Goal: Task Accomplishment & Management: Manage account settings

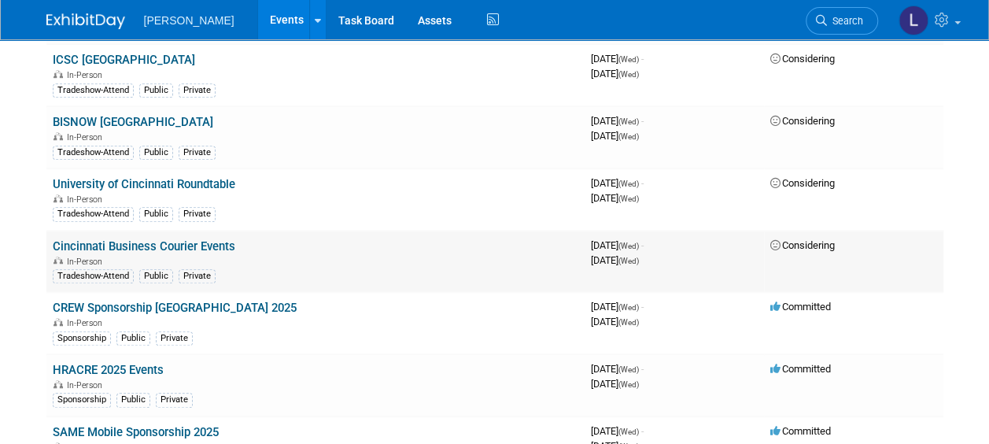
scroll to position [472, 0]
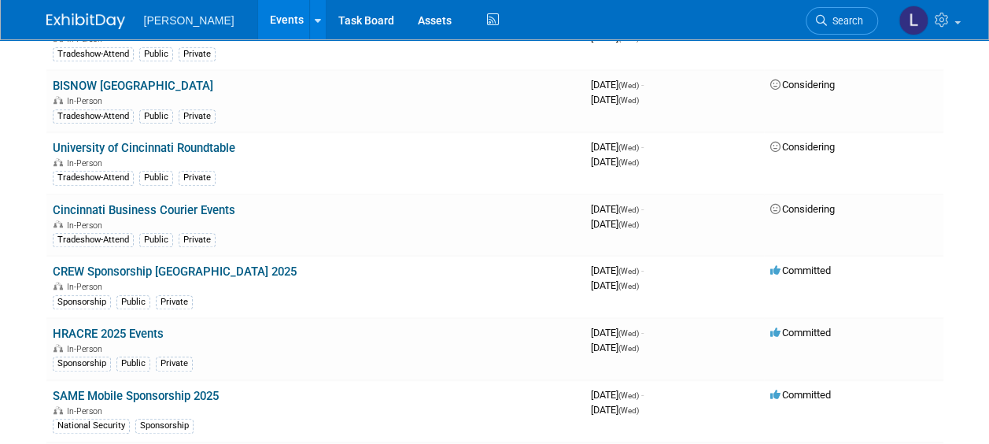
click at [834, 24] on span "Search" at bounding box center [845, 21] width 36 height 12
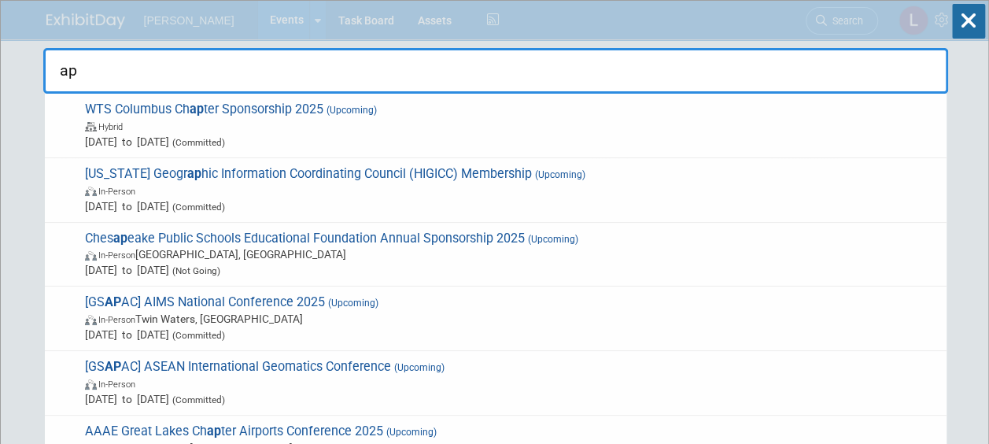
type input "a"
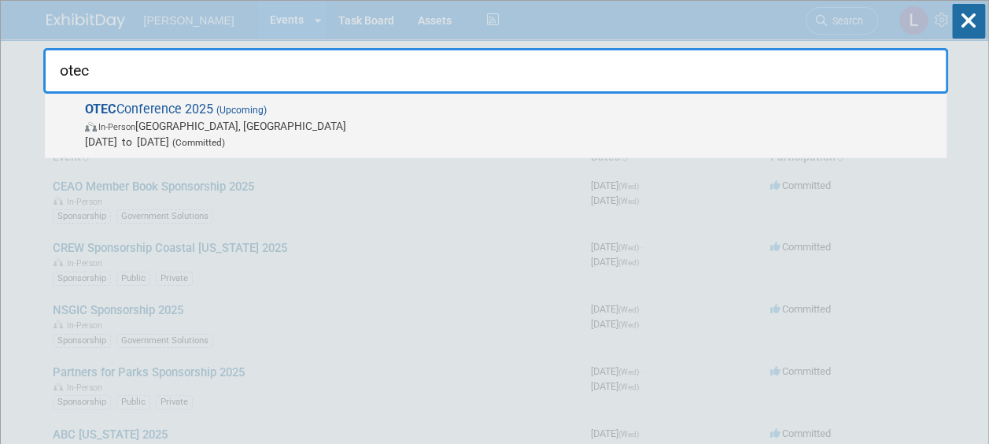
type input "otec"
click at [761, 105] on span "OTEC Conference 2025 (Upcoming) In-Person [GEOGRAPHIC_DATA], [GEOGRAPHIC_DATA] …" at bounding box center [509, 125] width 858 height 48
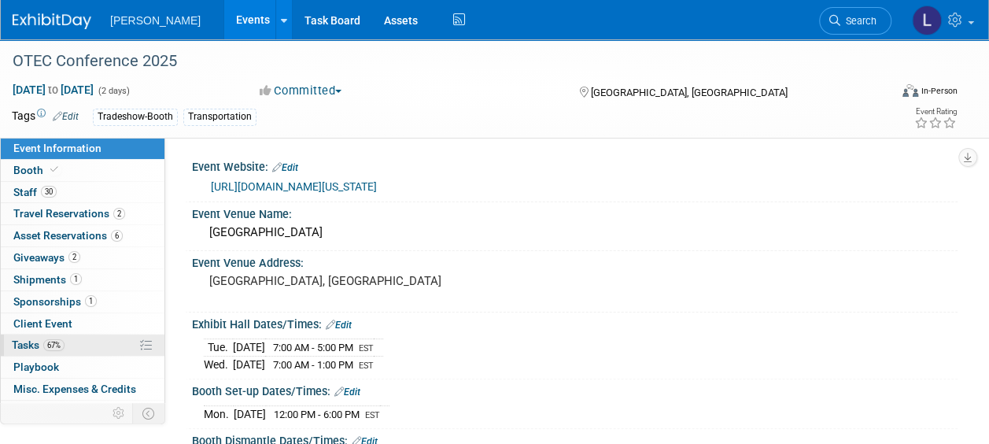
click at [36, 343] on span "Tasks 67%" at bounding box center [38, 344] width 53 height 13
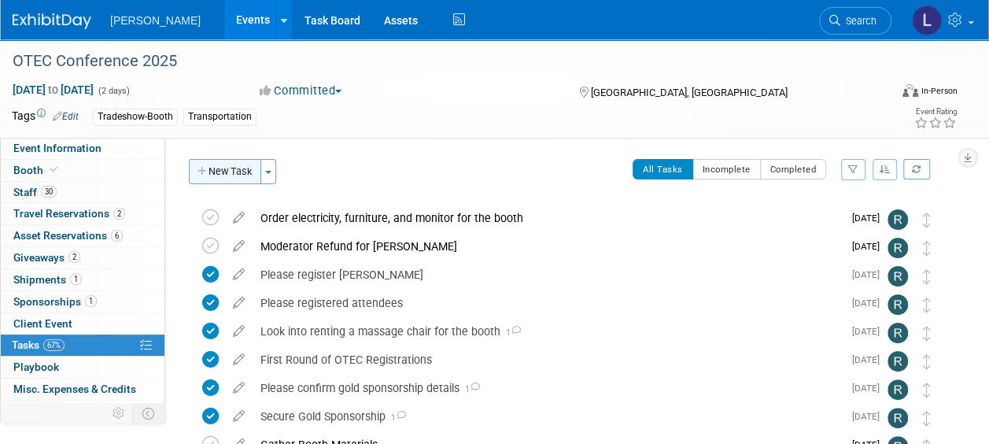
click at [223, 175] on button "New Task" at bounding box center [225, 171] width 72 height 25
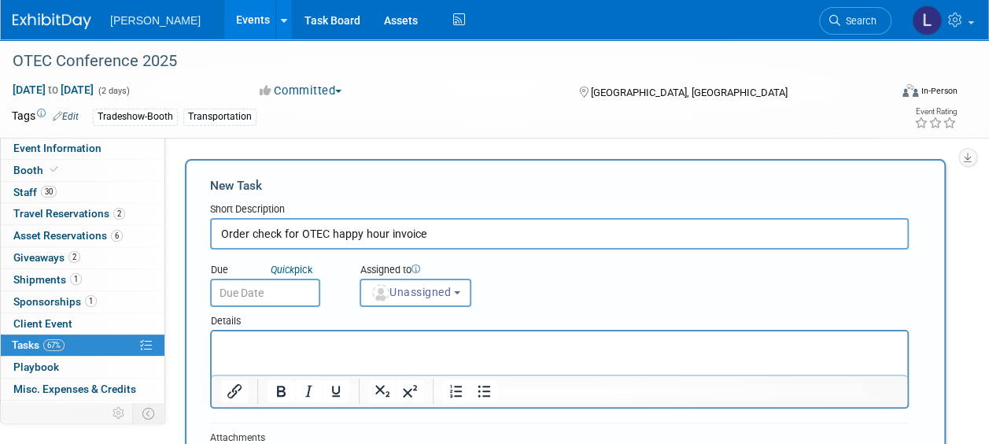
type input "Order check for OTEC happy hour invoice"
click at [271, 298] on input "text" at bounding box center [265, 293] width 110 height 28
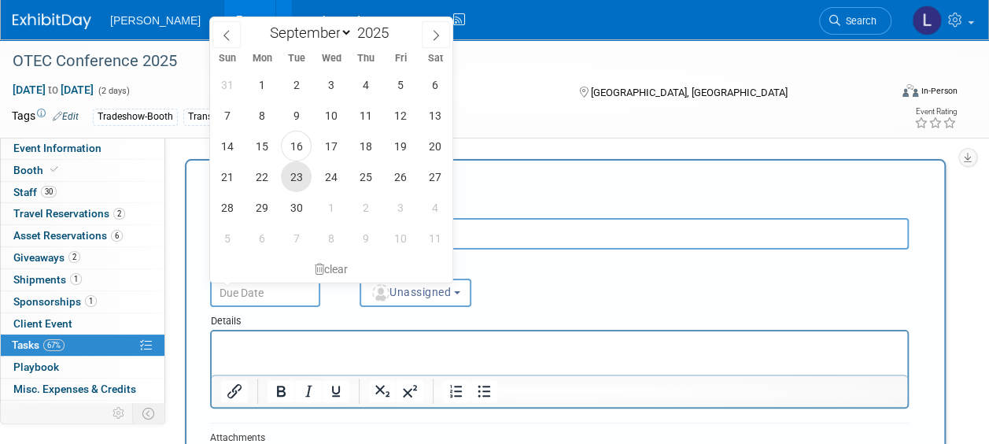
click at [293, 173] on span "23" at bounding box center [296, 176] width 31 height 31
type input "Sep 23, 2025"
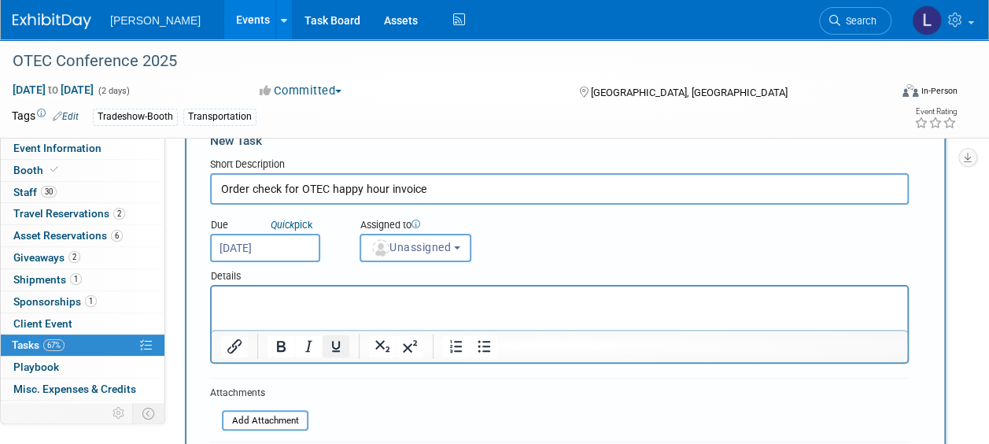
scroll to position [79, 0]
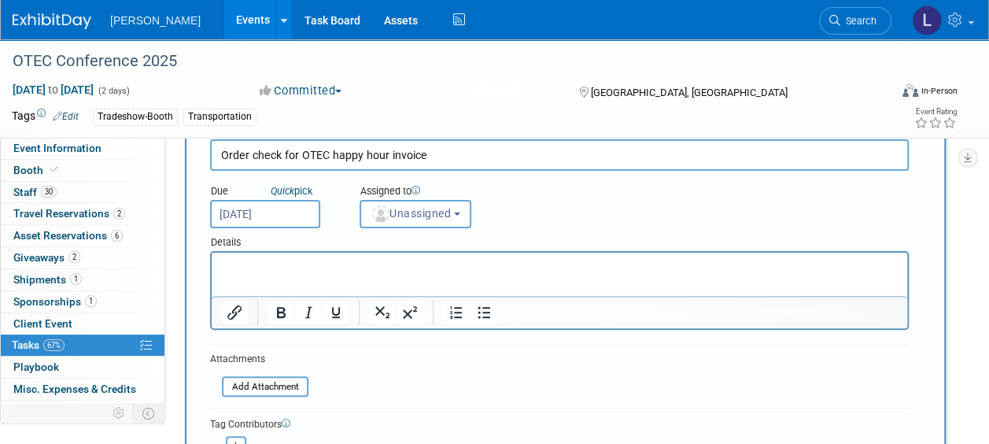
click at [279, 219] on input "Sep 23, 2025" at bounding box center [265, 214] width 110 height 28
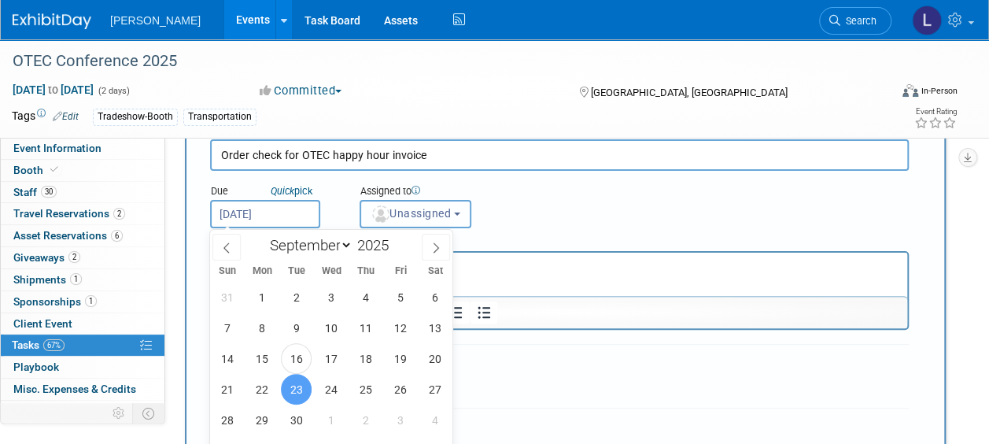
click at [389, 216] on span "Unassigned" at bounding box center [411, 213] width 80 height 13
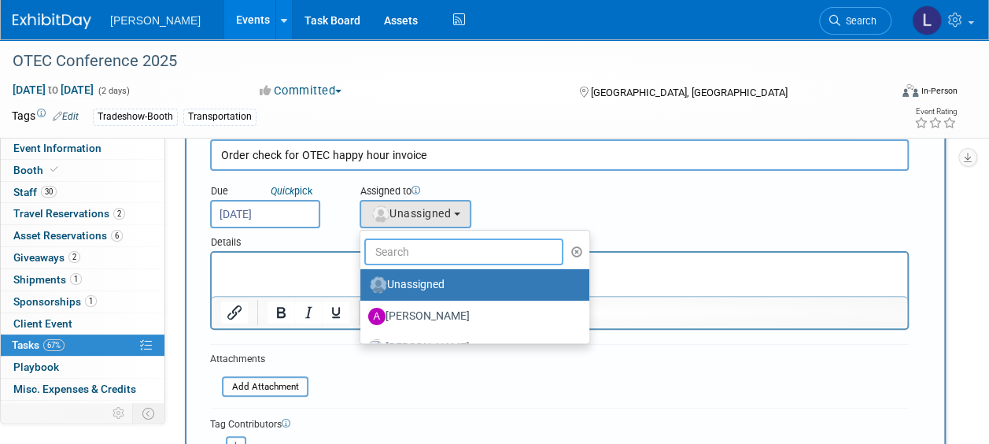
click at [392, 254] on input "text" at bounding box center [463, 251] width 199 height 27
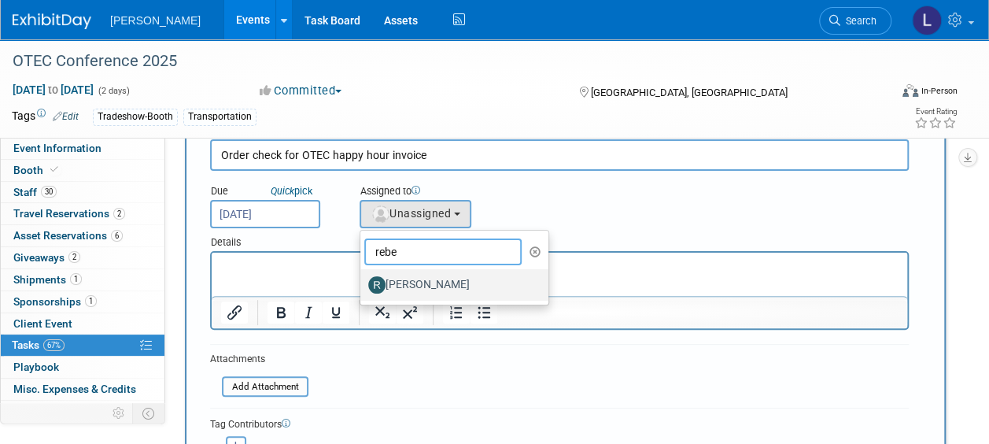
type input "rebe"
click at [411, 285] on label "Rebecca Deis" at bounding box center [450, 284] width 164 height 25
click at [363, 285] on input "Rebecca Deis" at bounding box center [357, 283] width 10 height 10
select select "844a177d-a181-44ff-a72a-5731d68e4351"
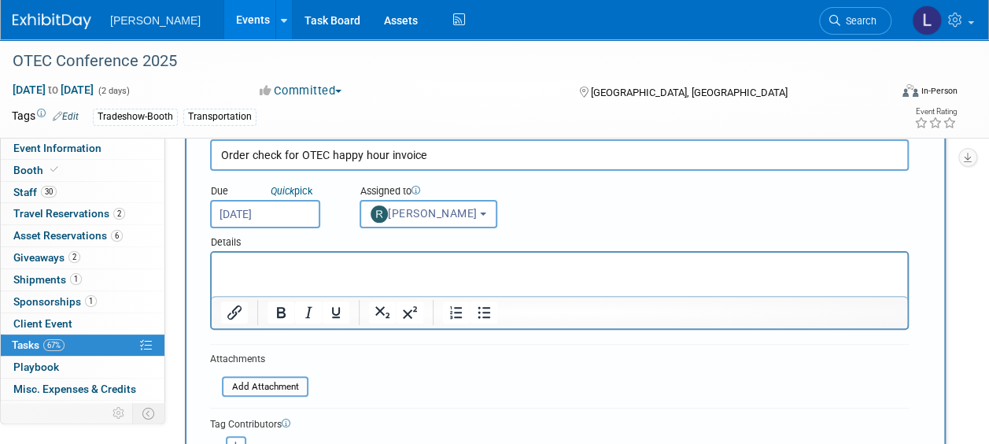
click at [324, 275] on html at bounding box center [560, 264] width 696 height 22
click at [298, 389] on input "file" at bounding box center [213, 387] width 187 height 18
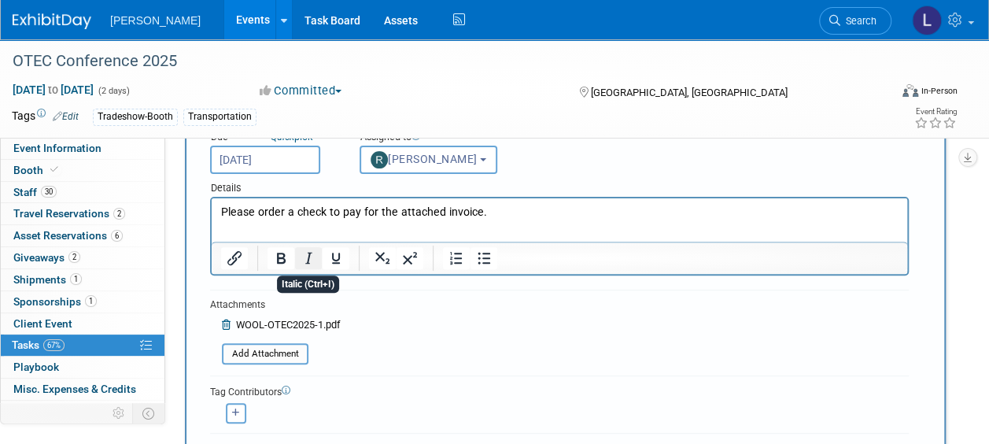
scroll to position [157, 0]
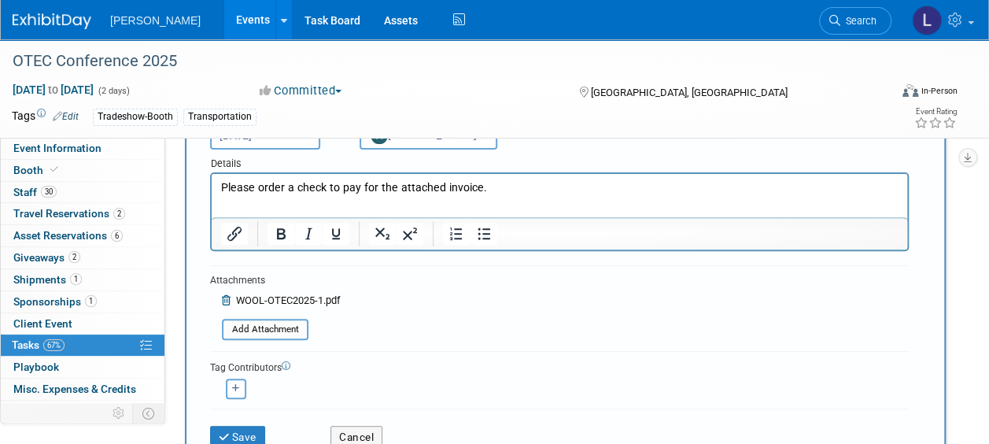
click at [500, 181] on p "Please order a check to pay for the attached invoice." at bounding box center [559, 188] width 677 height 16
click at [233, 393] on button "button" at bounding box center [236, 388] width 20 height 20
select select
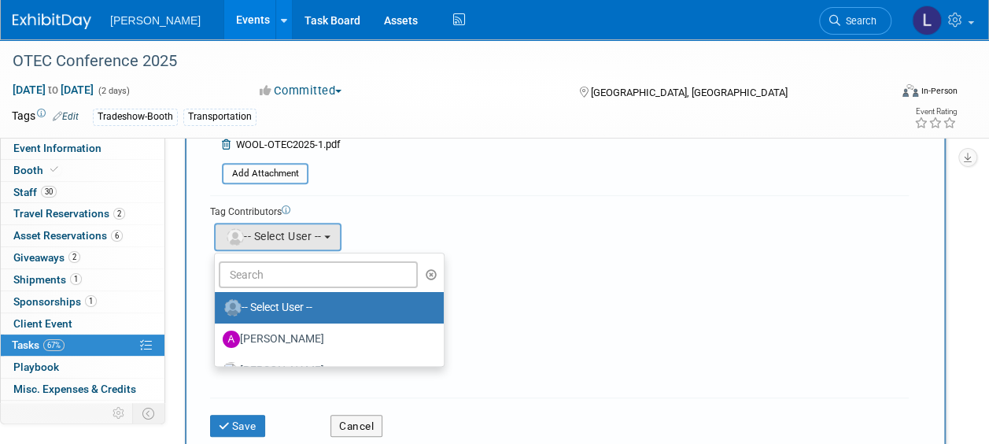
scroll to position [315, 0]
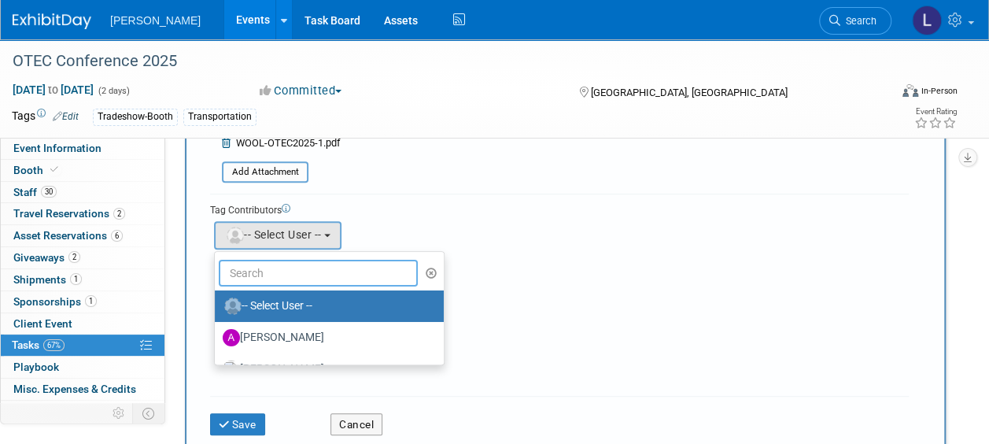
click at [294, 275] on input "text" at bounding box center [318, 273] width 199 height 27
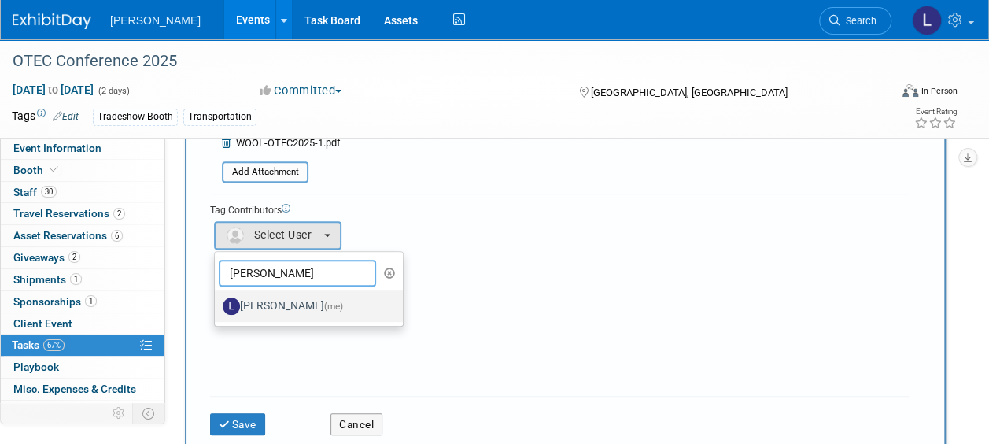
type input "spann"
click at [294, 297] on label "Latice Spann (me)" at bounding box center [305, 305] width 164 height 25
click at [217, 299] on input "Latice Spann (me)" at bounding box center [212, 304] width 10 height 10
select select "81c874da-f8bb-4902-a9f4-16c813eeaf5c"
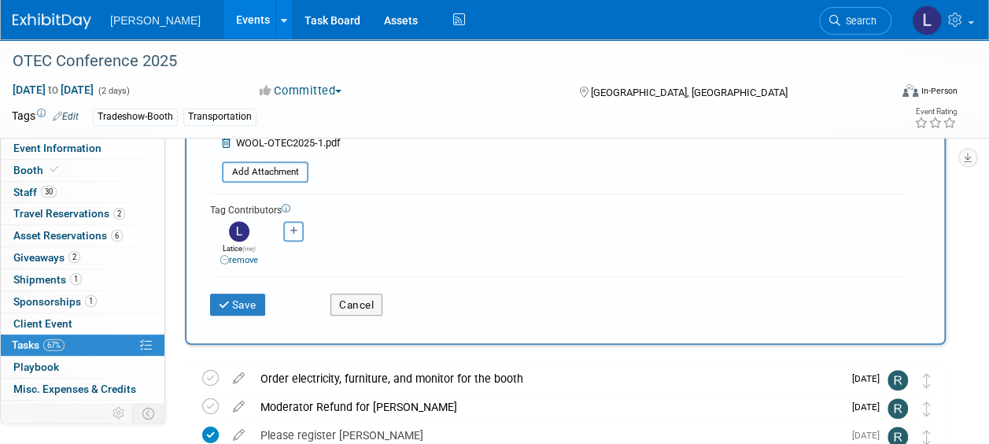
click at [301, 231] on button "button" at bounding box center [293, 231] width 20 height 20
select select
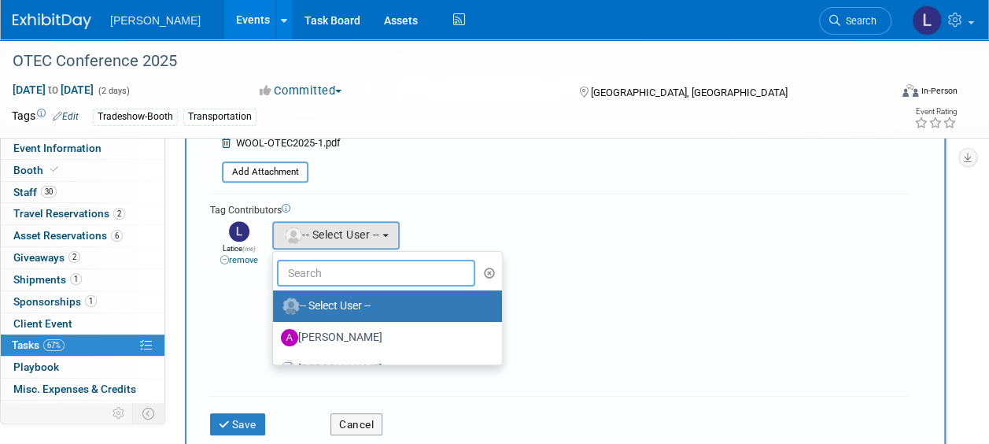
click at [302, 272] on input "text" at bounding box center [376, 273] width 199 height 27
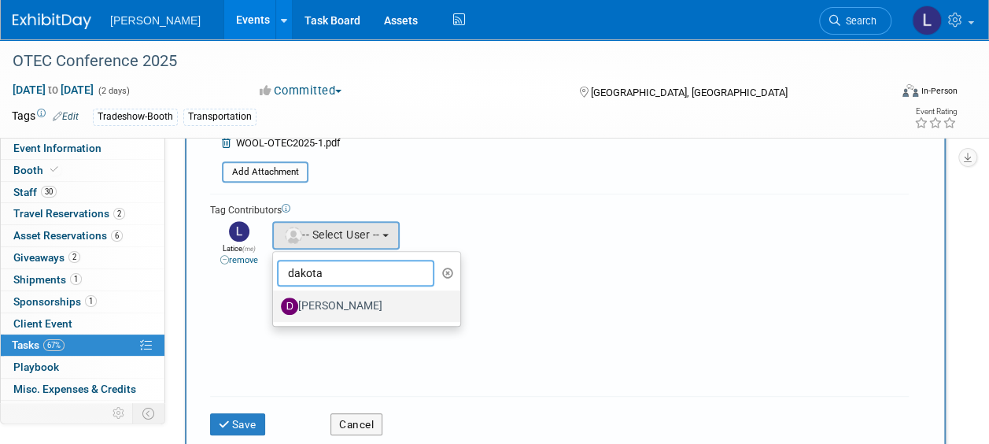
type input "dakota"
click at [308, 299] on label "Dakota Alt" at bounding box center [363, 305] width 164 height 25
click at [275, 299] on input "Dakota Alt" at bounding box center [270, 304] width 10 height 10
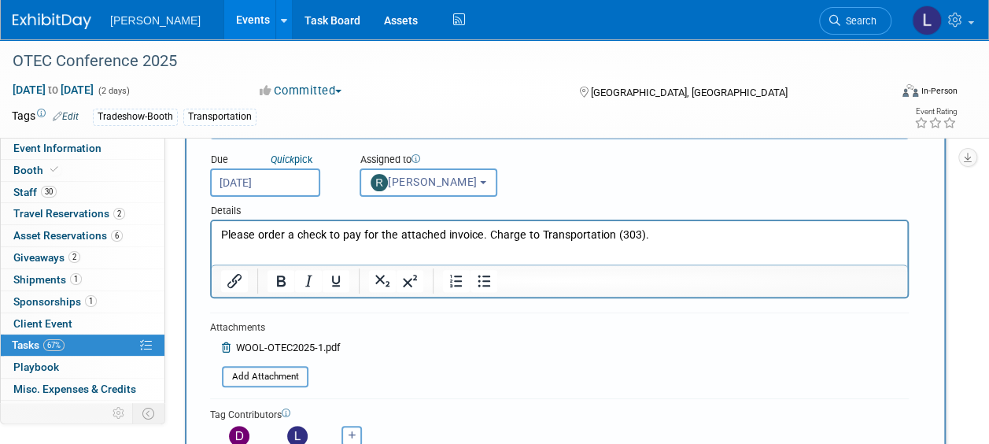
scroll to position [0, 0]
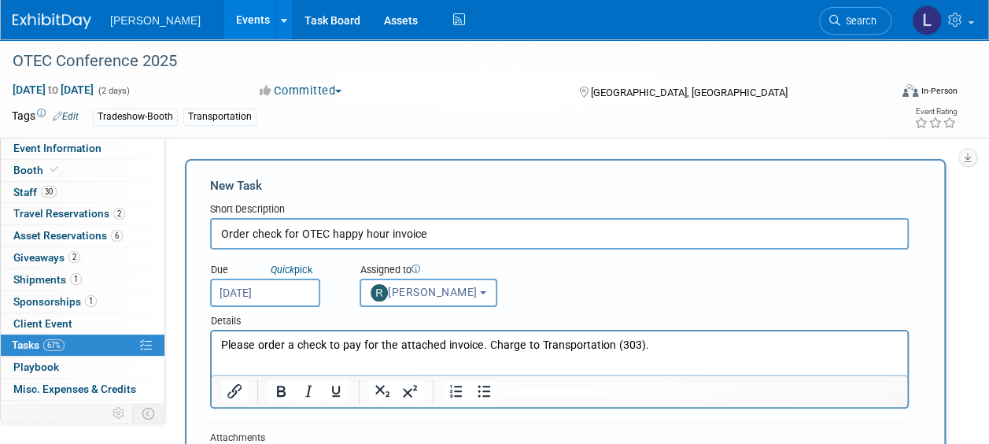
click at [450, 231] on input "Order check for OTEC happy hour invoice" at bounding box center [559, 233] width 699 height 31
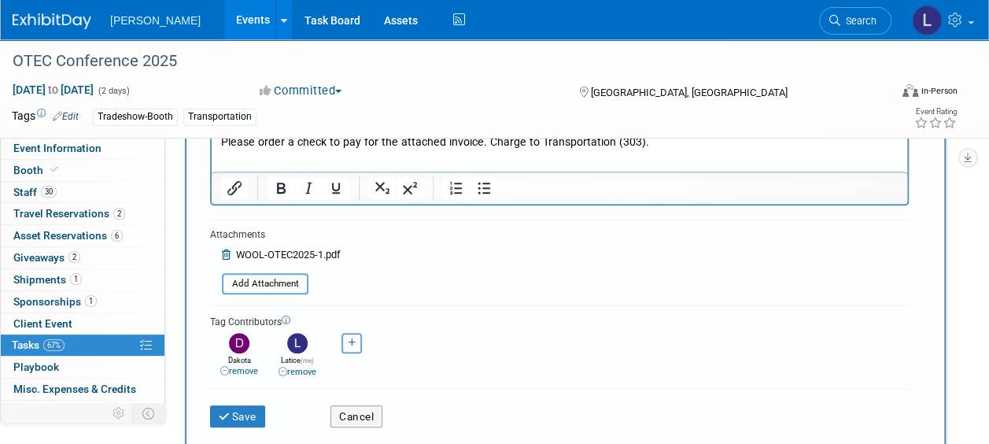
scroll to position [236, 0]
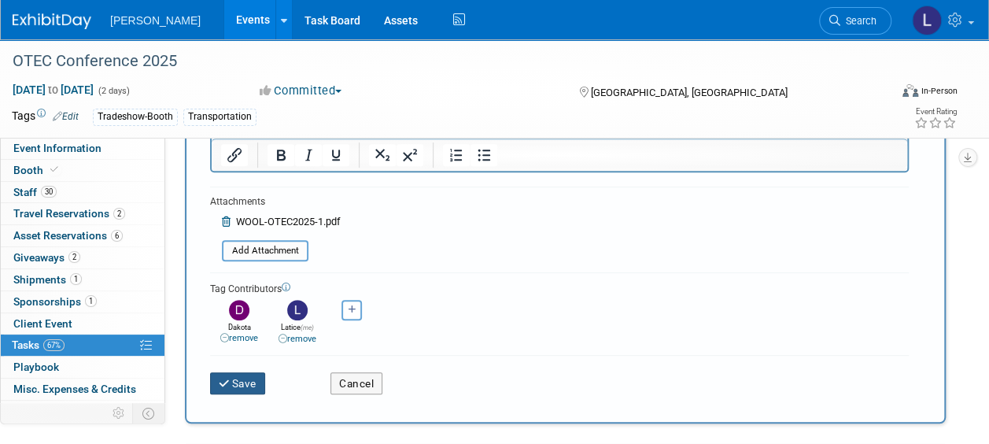
type input "Order check for OTEC happy hour invoice (payment 1 of 2)"
drag, startPoint x: 231, startPoint y: 387, endPoint x: 275, endPoint y: 387, distance: 44.8
click at [231, 387] on button "Save" at bounding box center [237, 383] width 55 height 22
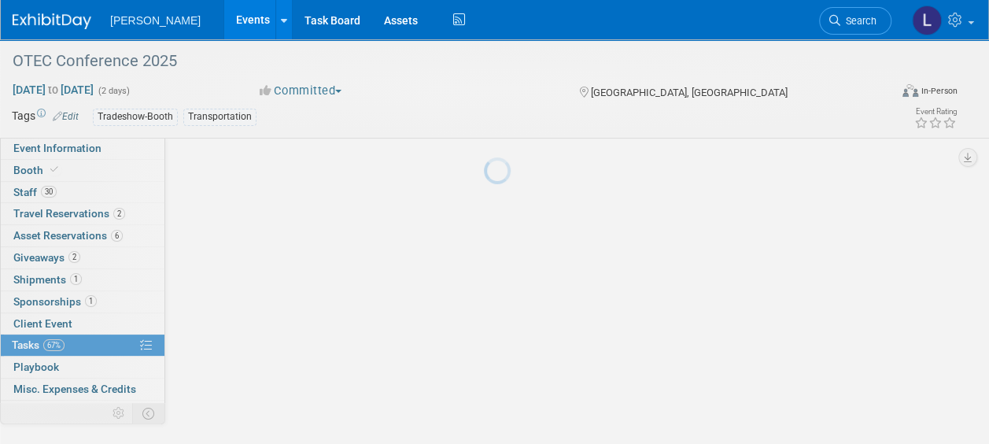
scroll to position [72, 0]
